Goal: Check status: Check status

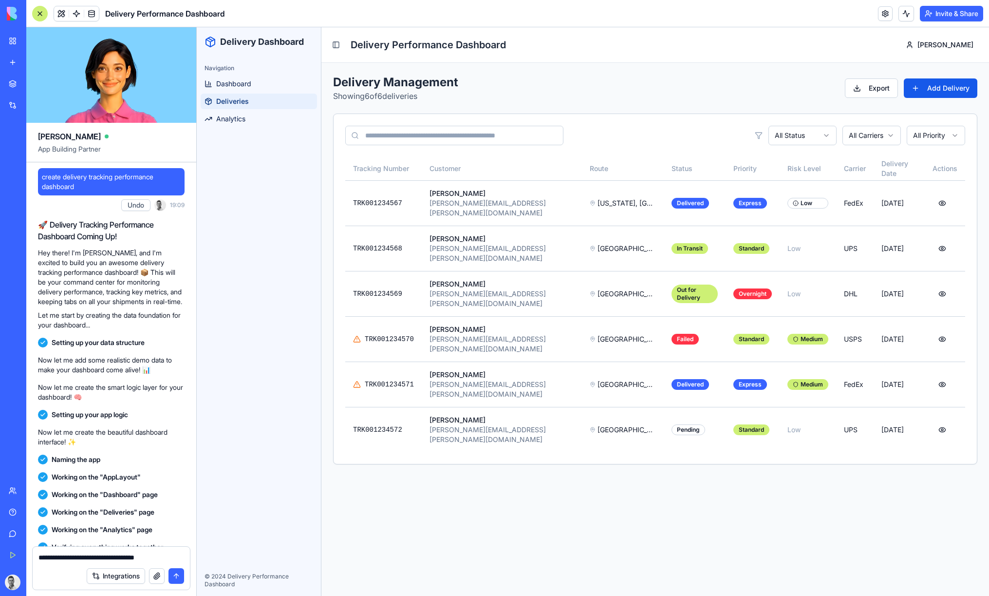
scroll to position [1251, 0]
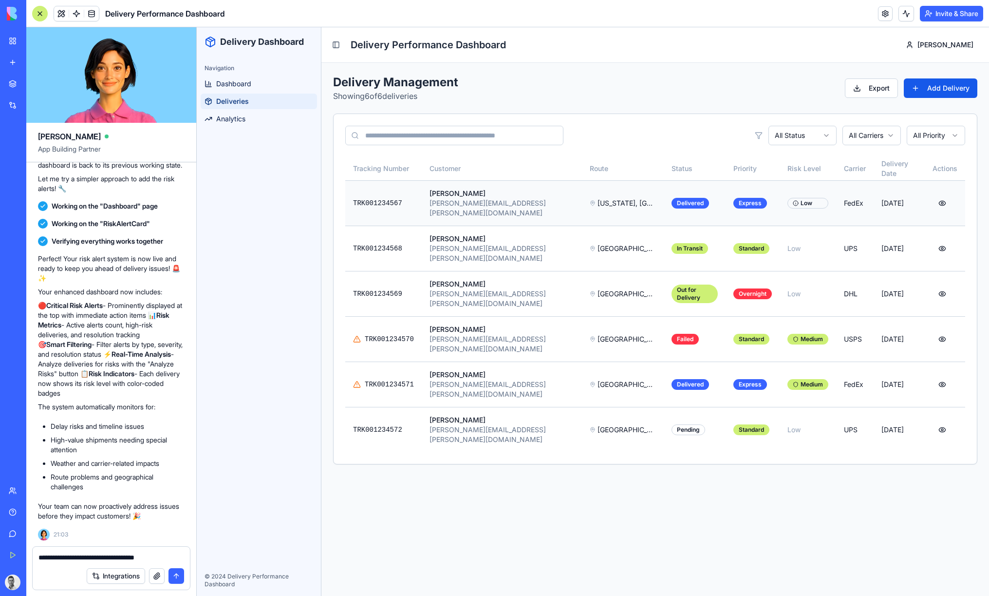
click at [582, 208] on td "[US_STATE], [GEOGRAPHIC_DATA] → [GEOGRAPHIC_DATA], [GEOGRAPHIC_DATA]" at bounding box center [623, 202] width 82 height 45
click at [530, 194] on td "[PERSON_NAME] [PERSON_NAME][EMAIL_ADDRESS][PERSON_NAME][DOMAIN_NAME]" at bounding box center [502, 202] width 161 height 45
click at [157, 559] on textarea "**********" at bounding box center [111, 557] width 146 height 10
drag, startPoint x: 139, startPoint y: 555, endPoint x: 128, endPoint y: 556, distance: 11.2
click at [128, 556] on textarea "**********" at bounding box center [111, 557] width 146 height 10
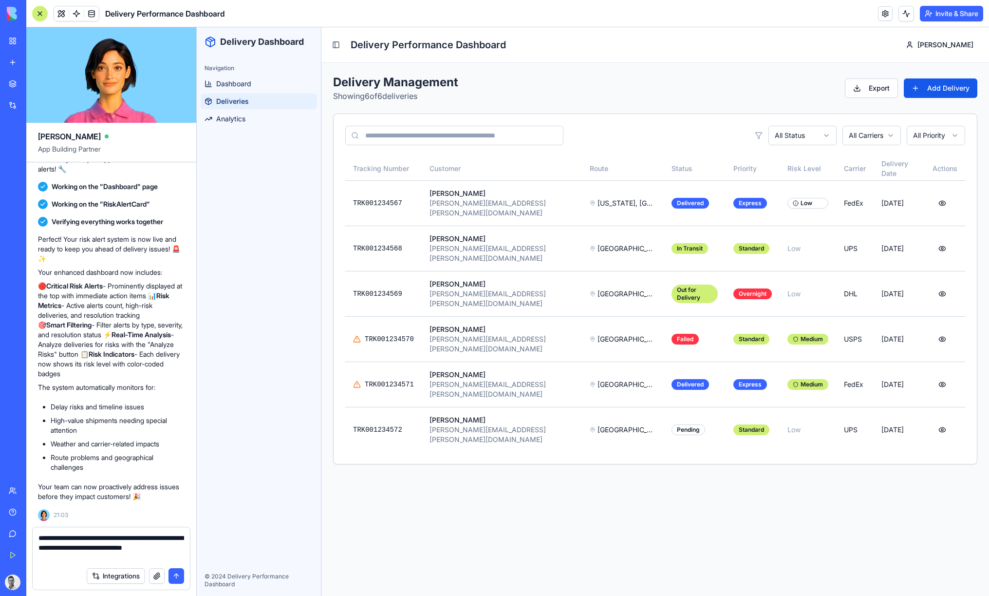
type textarea "**********"
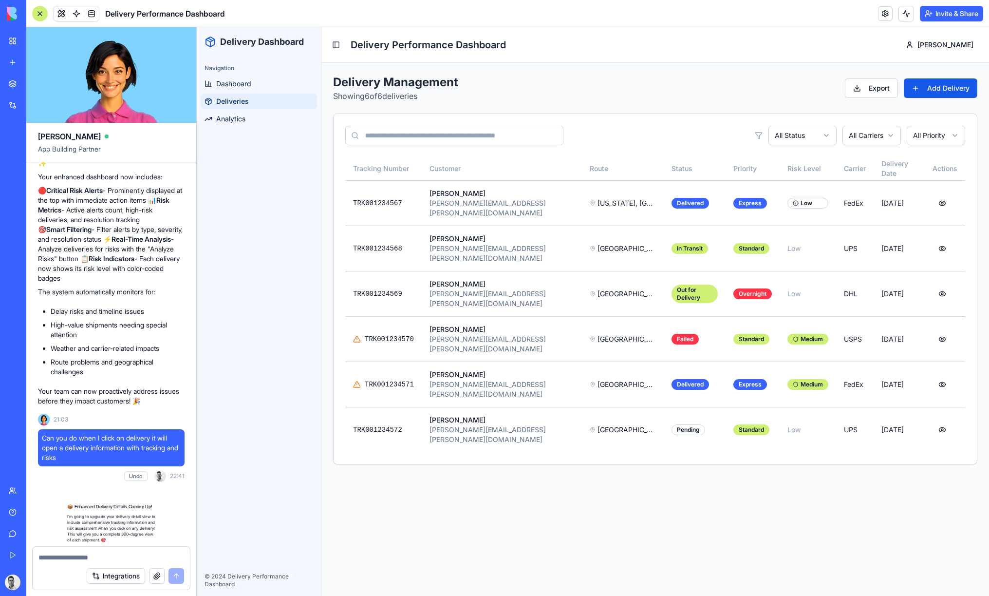
scroll to position [1787, 0]
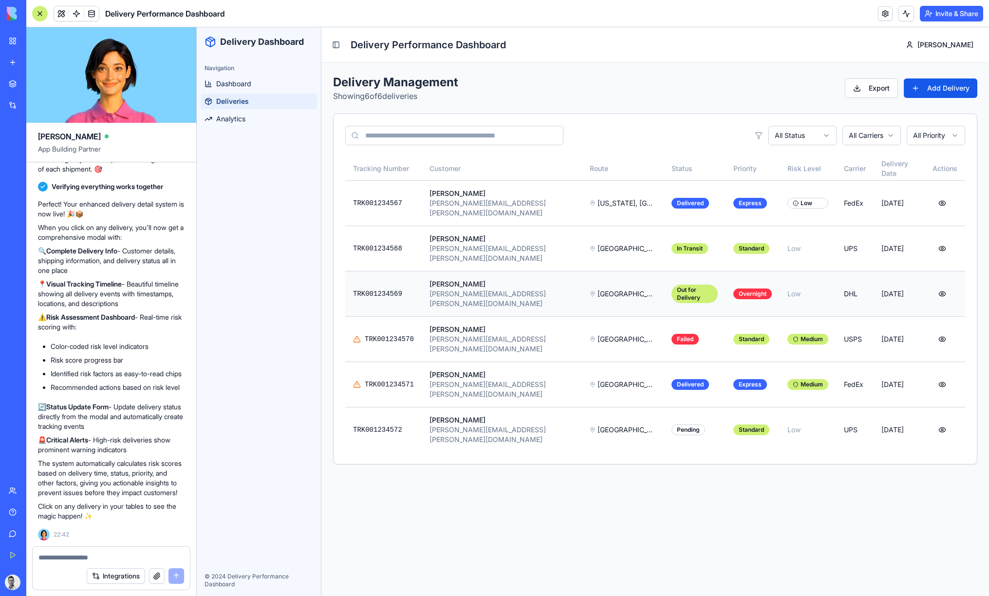
click at [590, 289] on div "[GEOGRAPHIC_DATA], [GEOGRAPHIC_DATA] → [GEOGRAPHIC_DATA], [GEOGRAPHIC_DATA]" at bounding box center [623, 294] width 66 height 10
click at [940, 285] on button at bounding box center [942, 294] width 19 height 18
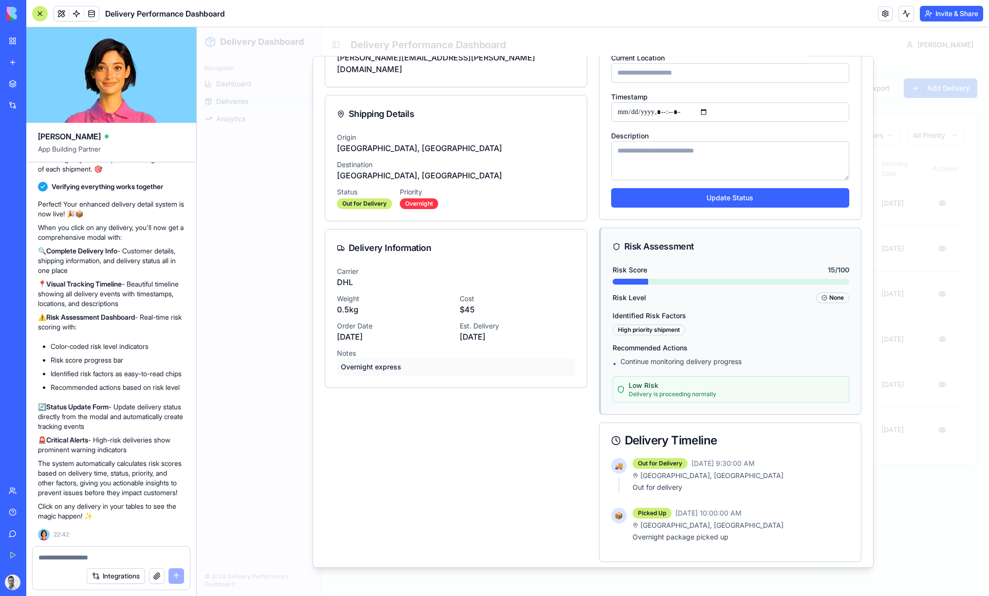
scroll to position [123, 0]
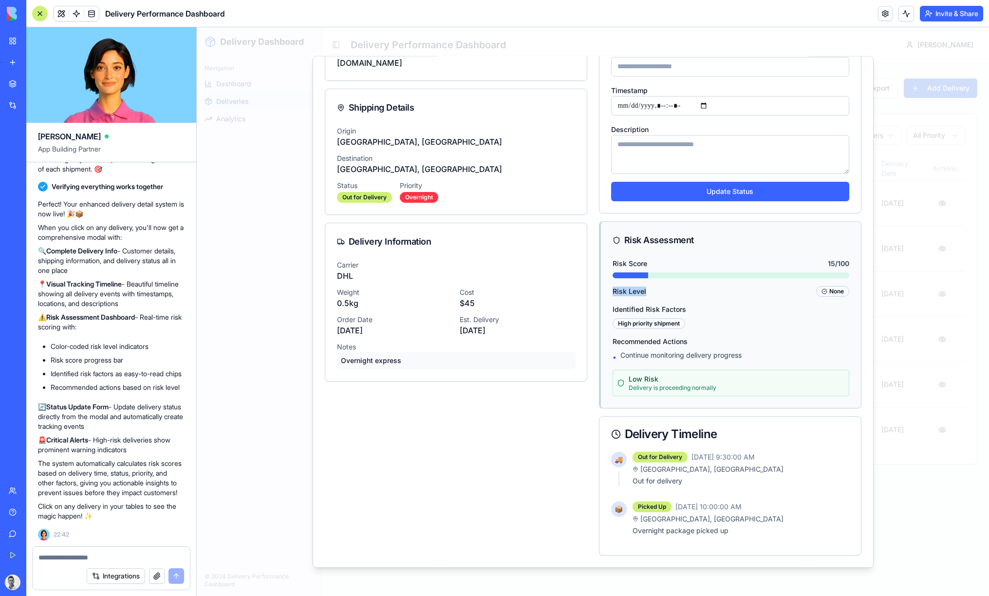
drag, startPoint x: 631, startPoint y: 272, endPoint x: 770, endPoint y: 286, distance: 139.5
click at [771, 285] on div "Risk Score 15 /100 Risk Level None Identified Risk Factors High priority shipme…" at bounding box center [731, 332] width 260 height 149
drag, startPoint x: 840, startPoint y: 283, endPoint x: 831, endPoint y: 287, distance: 10.0
click at [840, 283] on div "Risk Score 15 /100 Risk Level None Identified Risk Factors High priority shipme…" at bounding box center [731, 332] width 260 height 149
click at [822, 297] on div "Risk Score 15 /100 Risk Level None Identified Risk Factors High priority shipme…" at bounding box center [731, 332] width 260 height 149
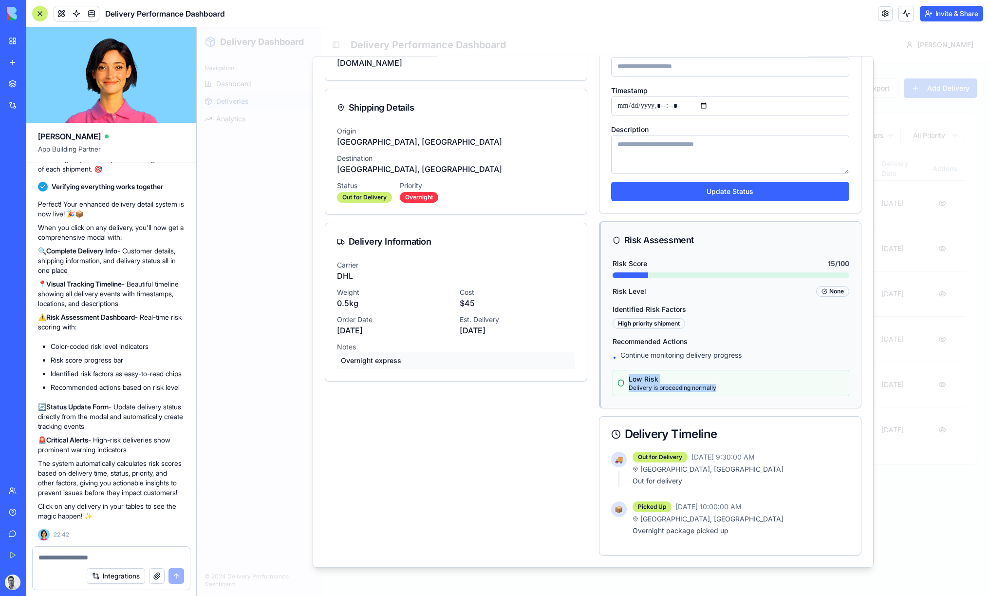
drag, startPoint x: 630, startPoint y: 362, endPoint x: 726, endPoint y: 394, distance: 100.9
click at [726, 394] on div "Risk Score 15 /100 Risk Level None Identified Risk Factors High priority shipme…" at bounding box center [731, 332] width 260 height 149
drag, startPoint x: 725, startPoint y: 392, endPoint x: 695, endPoint y: 386, distance: 31.2
click at [725, 392] on div "Low Risk Delivery is proceeding normally" at bounding box center [731, 382] width 237 height 26
drag, startPoint x: 659, startPoint y: 323, endPoint x: 606, endPoint y: 318, distance: 52.4
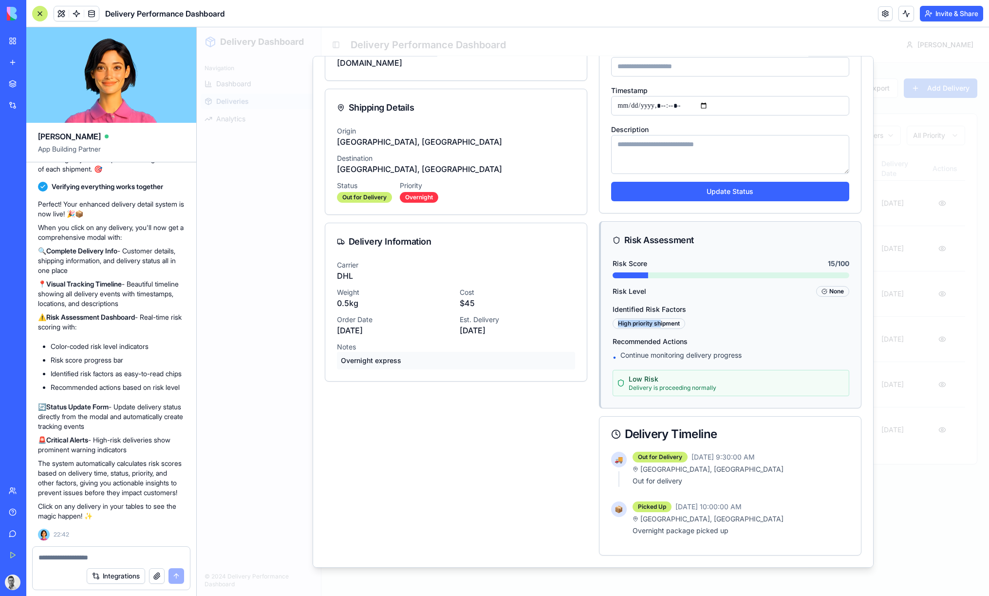
click at [606, 318] on div "Risk Score 15 /100 Risk Level None Identified Risk Factors High priority shipme…" at bounding box center [731, 332] width 260 height 149
drag, startPoint x: 323, startPoint y: 255, endPoint x: 517, endPoint y: 327, distance: 206.2
click at [517, 327] on div "**********" at bounding box center [593, 311] width 561 height 511
click at [517, 327] on div "Carrier DHL Weight 0.5 kg Cost $ 45 Order Date [DATE] Est. Delivery [DATE] Note…" at bounding box center [456, 320] width 262 height 121
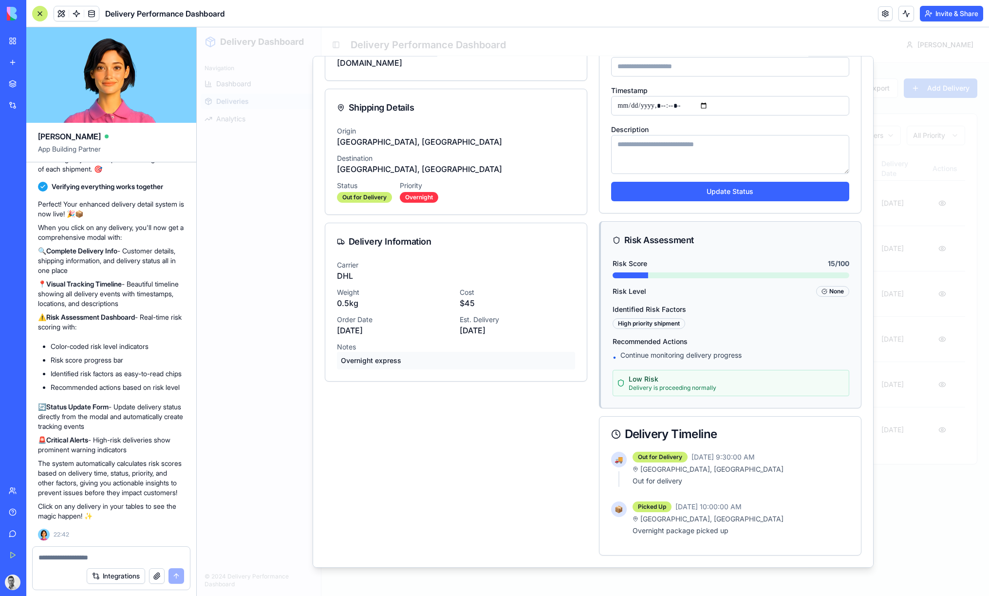
scroll to position [0, 0]
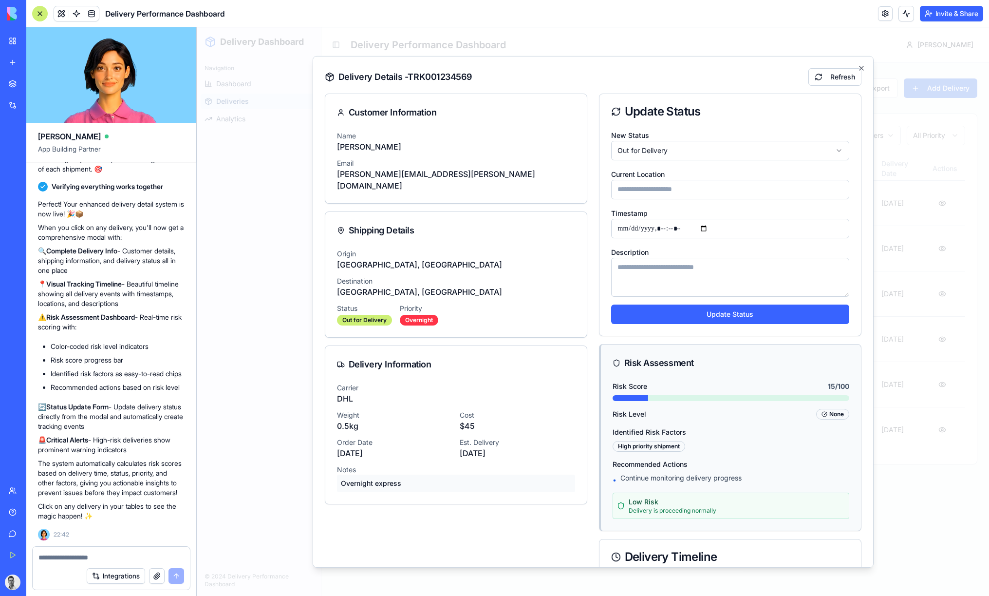
click at [649, 142] on body "Delivery Dashboard Navigation Dashboard Deliveries Analytics © 2024 Delivery Pe…" at bounding box center [593, 311] width 793 height 568
click at [506, 132] on body "Delivery Dashboard Navigation Dashboard Deliveries Analytics © 2024 Delivery Pe…" at bounding box center [593, 311] width 793 height 568
click at [859, 67] on icon "button" at bounding box center [862, 68] width 8 height 8
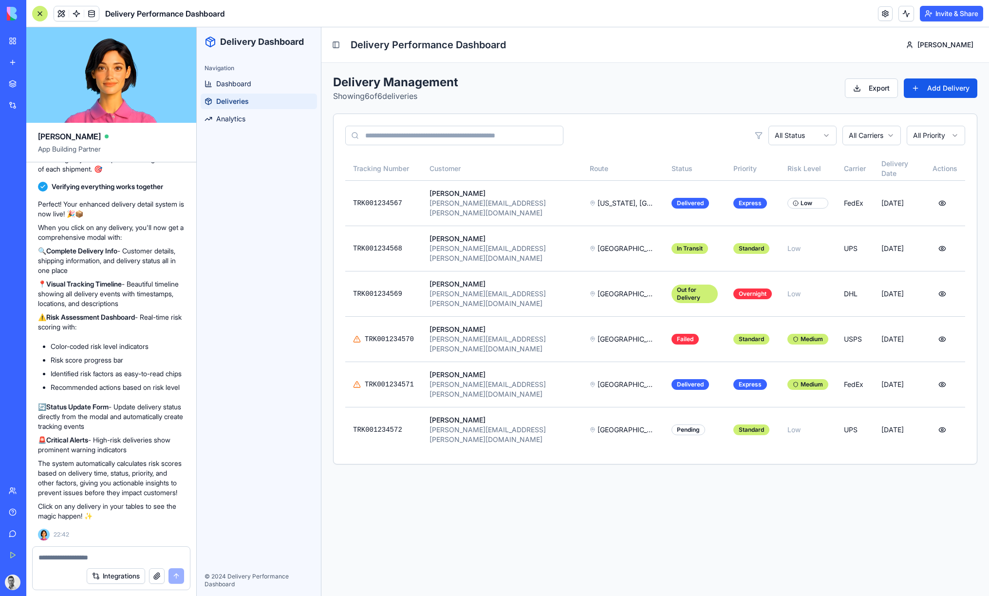
click at [94, 549] on div at bounding box center [111, 555] width 157 height 16
click at [94, 550] on div at bounding box center [111, 555] width 157 height 16
drag, startPoint x: 92, startPoint y: 554, endPoint x: 101, endPoint y: 539, distance: 17.3
click at [92, 553] on textarea at bounding box center [111, 557] width 146 height 10
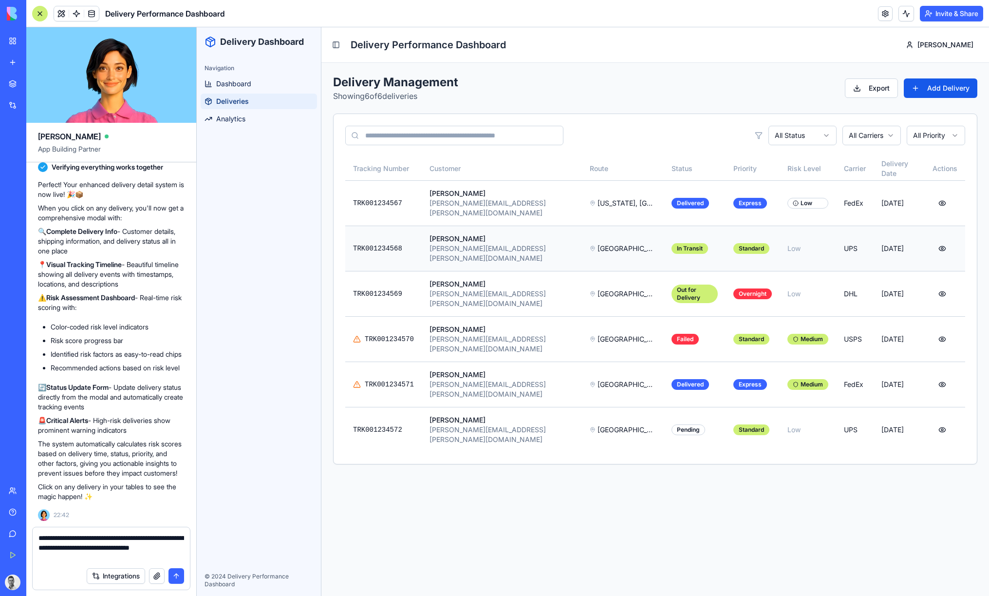
type textarea "**********"
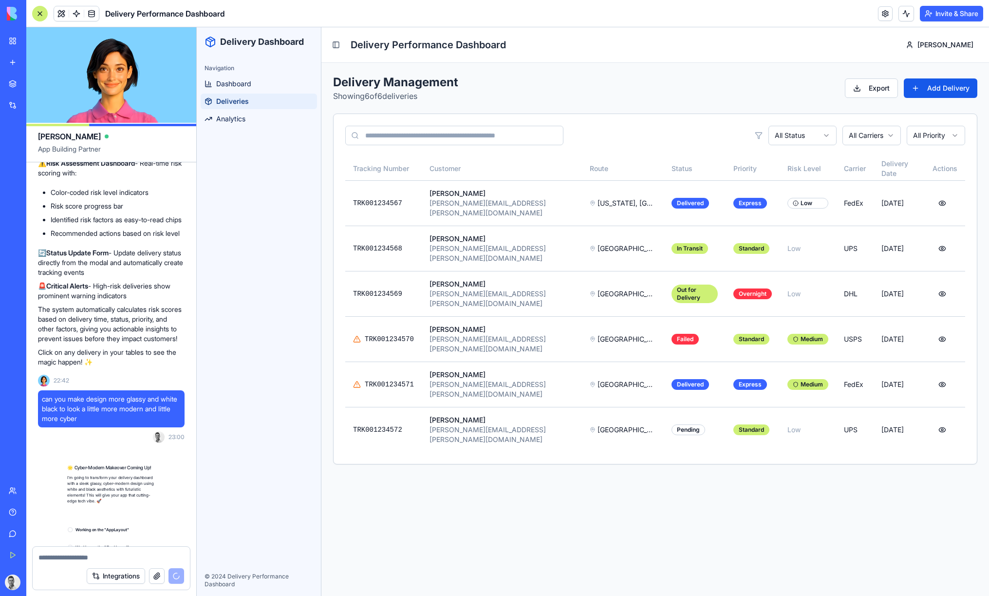
scroll to position [2007, 0]
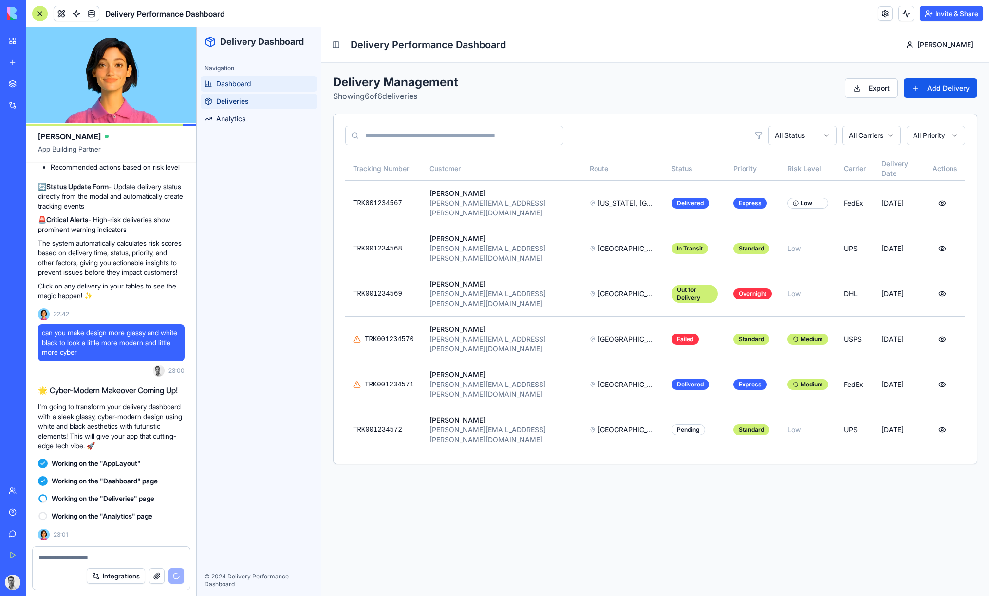
click at [244, 90] on link "Dashboard" at bounding box center [259, 84] width 116 height 16
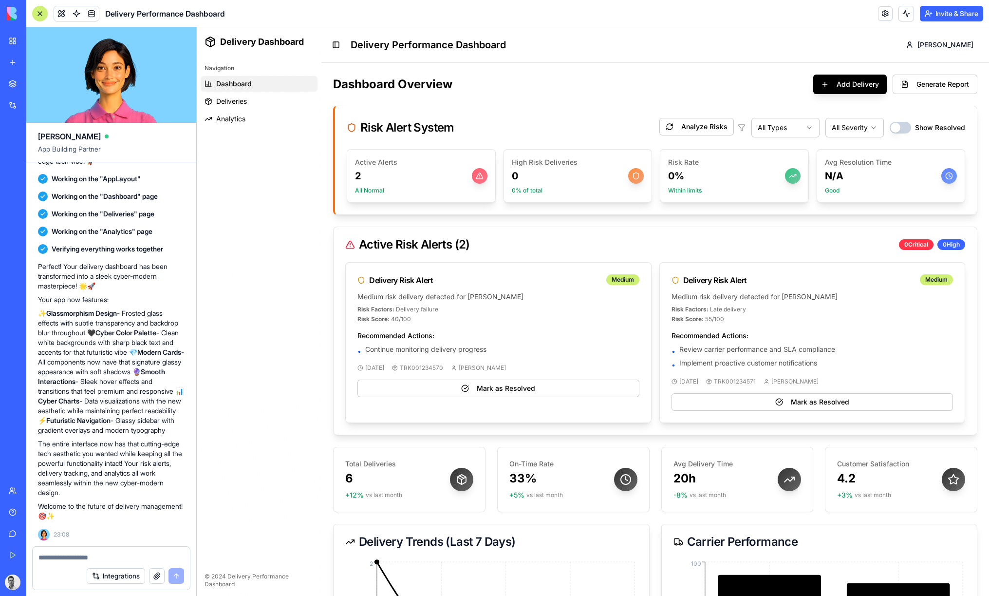
click at [227, 97] on span "Deliveries" at bounding box center [231, 101] width 31 height 10
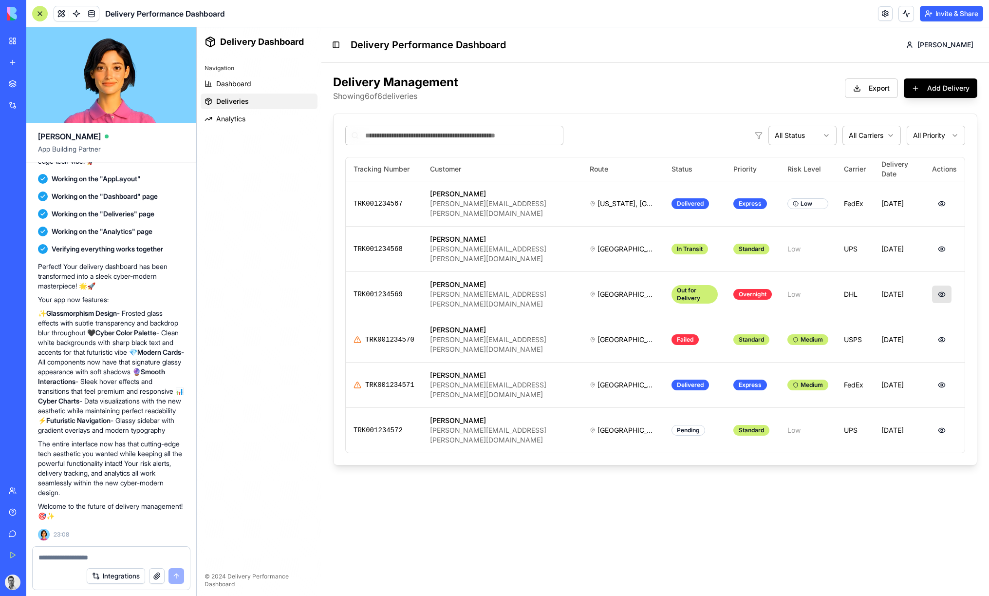
click at [939, 285] on button at bounding box center [941, 294] width 19 height 18
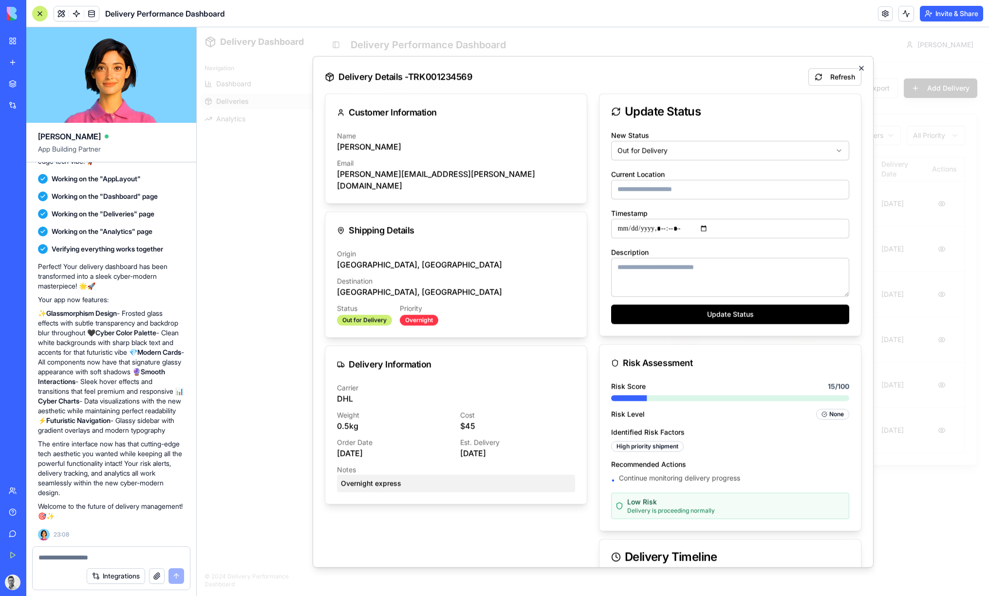
click at [863, 65] on icon "button" at bounding box center [862, 68] width 8 height 8
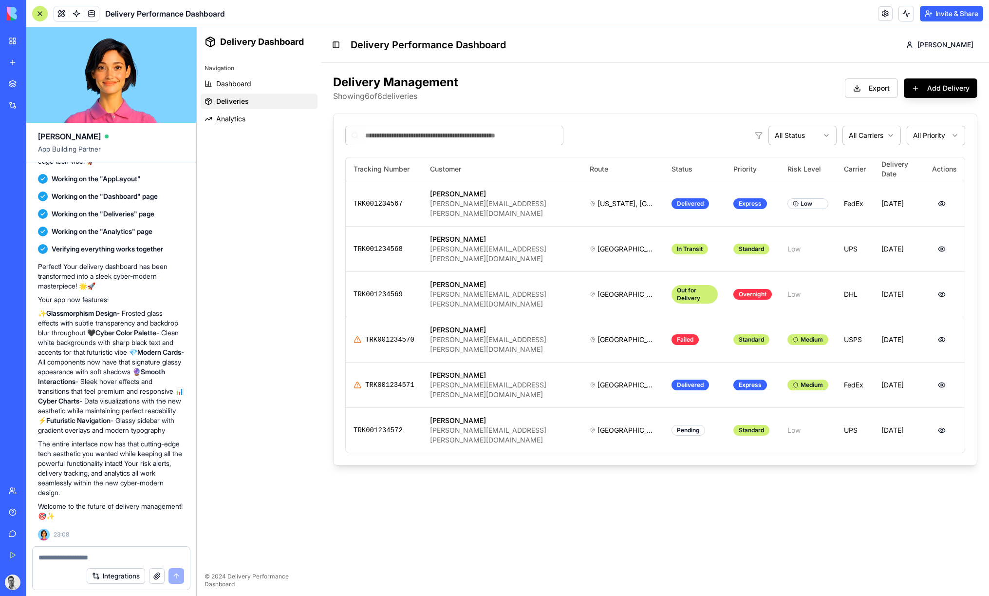
click at [868, 136] on html "Delivery Dashboard Navigation Dashboard Deliveries Analytics © 2024 Delivery Pe…" at bounding box center [593, 311] width 793 height 568
click at [866, 136] on html "Delivery Dashboard Navigation Dashboard Deliveries Analytics © 2024 Delivery Pe…" at bounding box center [593, 311] width 793 height 568
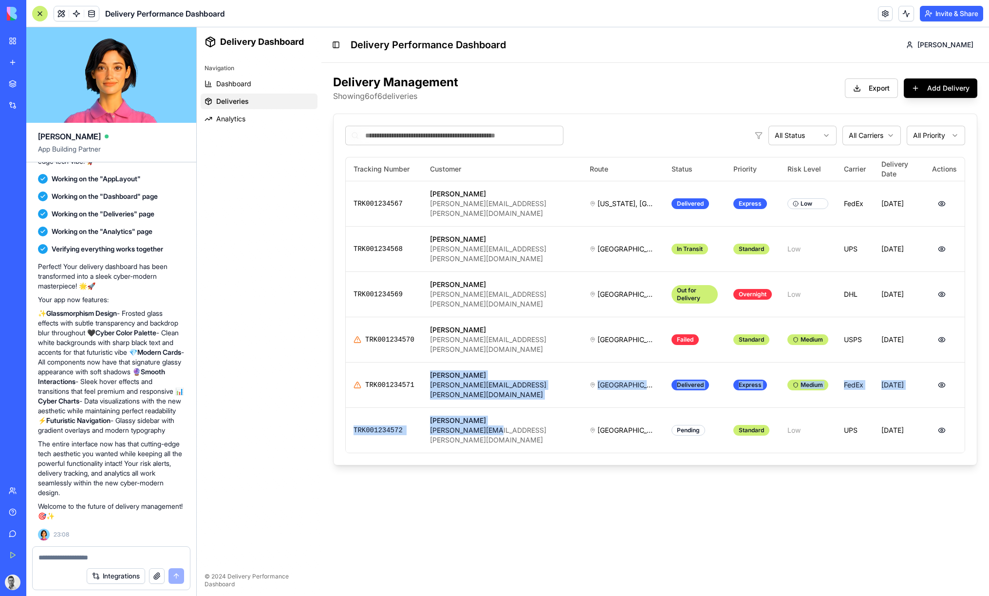
drag, startPoint x: 488, startPoint y: 328, endPoint x: 501, endPoint y: 383, distance: 56.1
click at [500, 383] on tbody "TRK001234567 [PERSON_NAME] [PERSON_NAME][EMAIL_ADDRESS][PERSON_NAME][DOMAIN_NAM…" at bounding box center [655, 317] width 619 height 272
click at [501, 425] on div "[PERSON_NAME][EMAIL_ADDRESS][PERSON_NAME][DOMAIN_NAME]" at bounding box center [502, 434] width 144 height 19
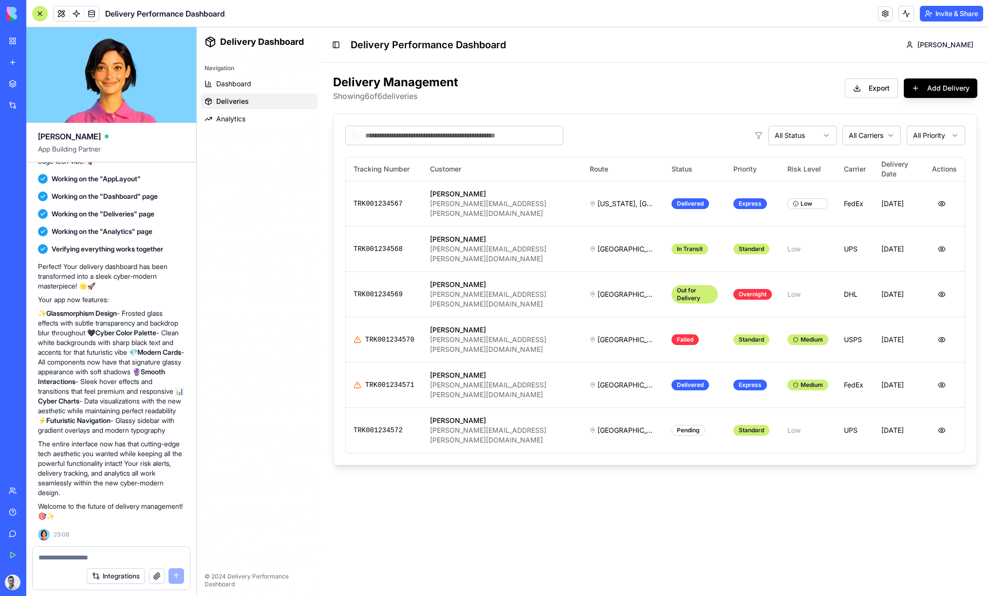
click at [232, 123] on span "Analytics" at bounding box center [230, 119] width 29 height 10
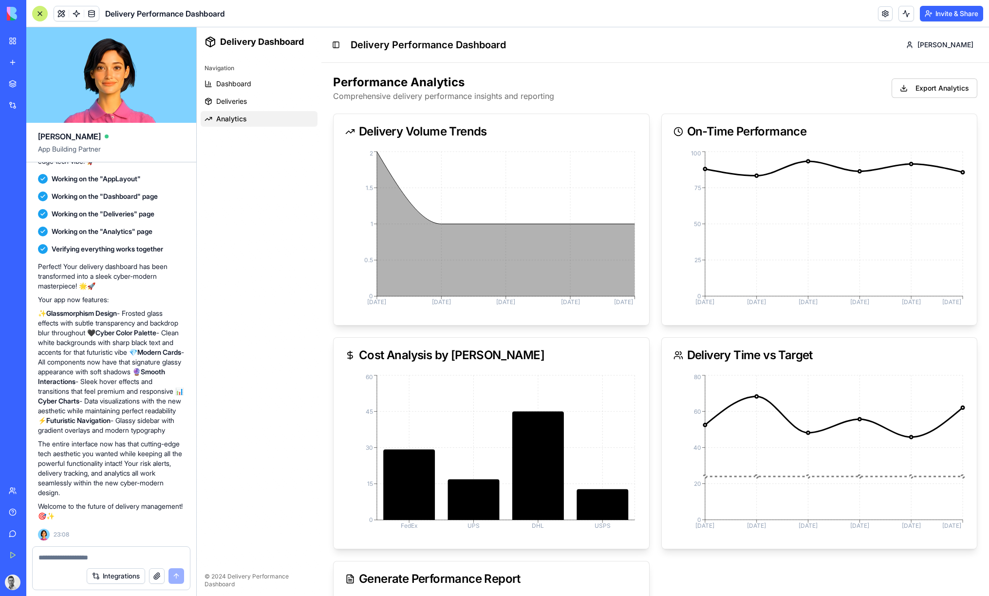
click at [233, 81] on span "Dashboard" at bounding box center [233, 84] width 35 height 10
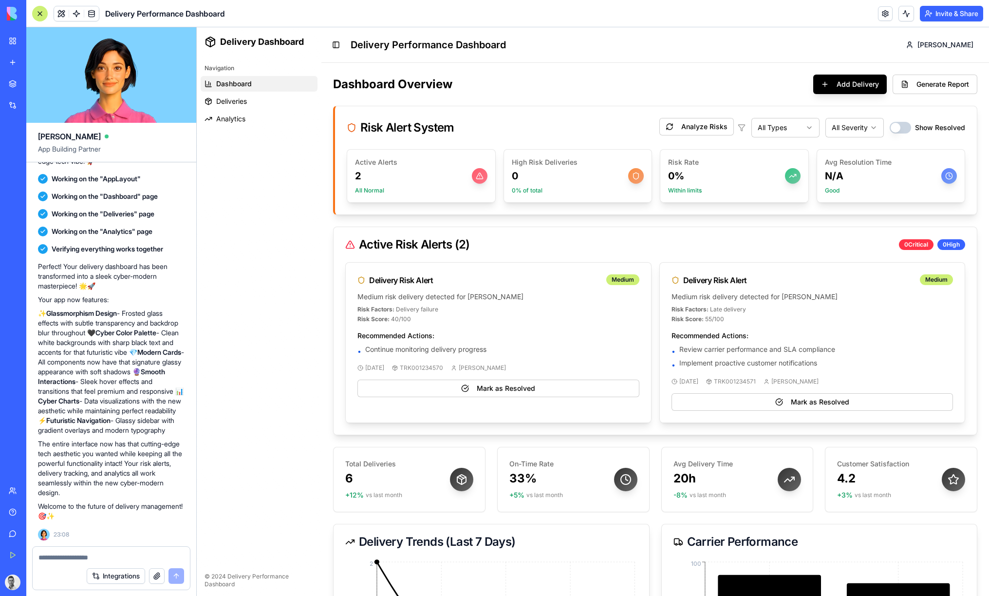
click at [231, 99] on span "Deliveries" at bounding box center [231, 101] width 31 height 10
